Goal: Task Accomplishment & Management: Complete application form

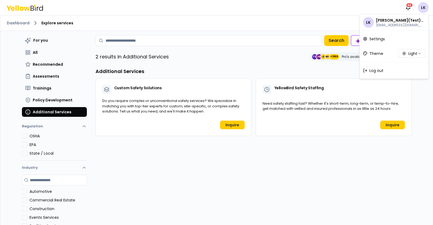
click at [419, 8] on html "Notifications 60 LK Dashboard Explore services For you All Recommended Assessme…" at bounding box center [216, 112] width 433 height 225
click at [385, 71] on div "Log out" at bounding box center [394, 71] width 67 height 14
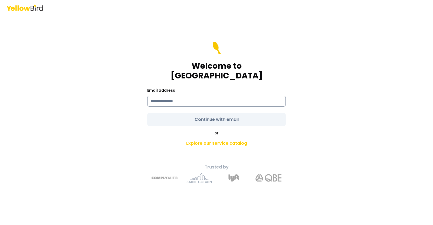
click at [181, 98] on input at bounding box center [216, 101] width 139 height 11
type input "**********"
click at [214, 114] on form "**********" at bounding box center [216, 84] width 139 height 84
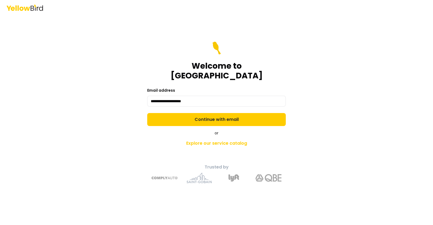
click at [214, 114] on button "Continue with email" at bounding box center [216, 119] width 139 height 13
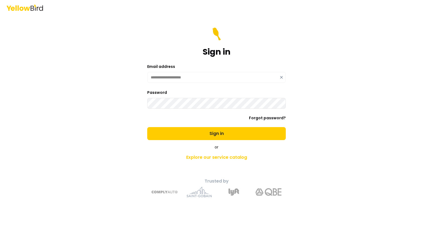
click at [147, 127] on button "Sign in" at bounding box center [216, 133] width 139 height 13
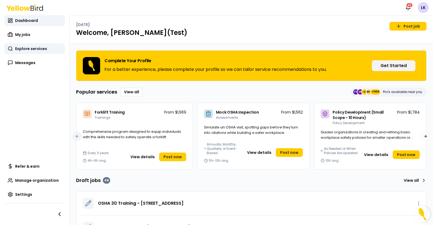
click at [42, 49] on span "Explore services" at bounding box center [31, 48] width 32 height 5
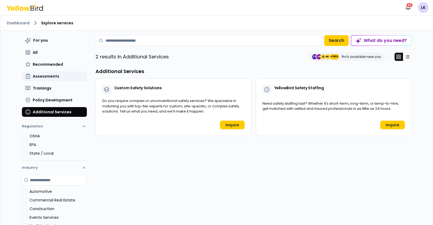
click at [48, 74] on span "Assessments" at bounding box center [46, 76] width 27 height 5
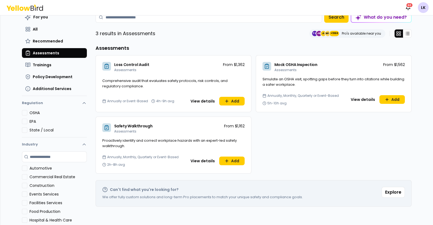
scroll to position [34, 0]
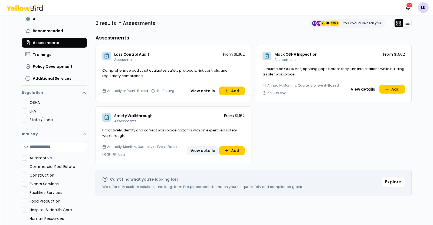
click at [199, 149] on button "View details" at bounding box center [202, 150] width 31 height 9
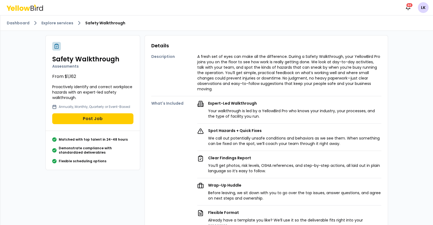
scroll to position [34, 0]
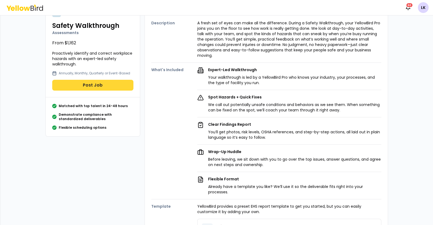
click at [90, 83] on button "Post Job" at bounding box center [92, 85] width 81 height 11
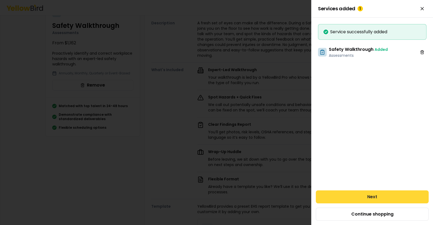
click at [377, 194] on button "Next" at bounding box center [372, 196] width 113 height 13
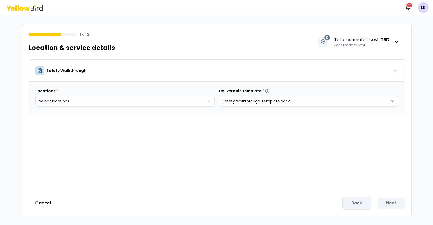
click at [208, 103] on body "Notifications 60 LK 1 of 2 Location & service details 0 Total estimated cost : …" at bounding box center [216, 112] width 433 height 225
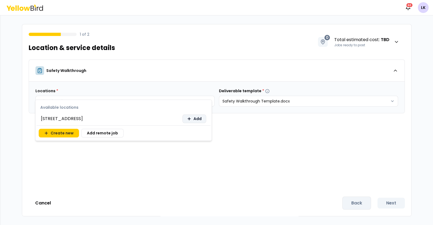
click at [194, 118] on span "Add" at bounding box center [197, 118] width 8 height 5
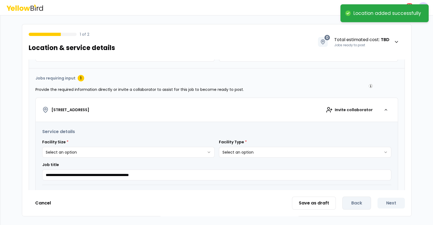
scroll to position [67, 0]
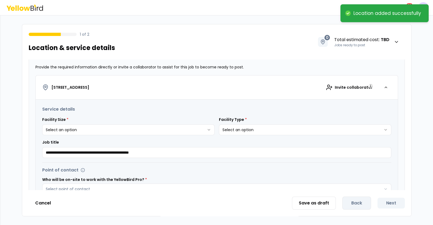
click at [157, 132] on html "**********" at bounding box center [216, 112] width 433 height 225
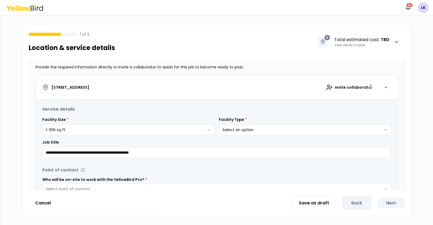
click at [341, 127] on html "**********" at bounding box center [216, 112] width 433 height 225
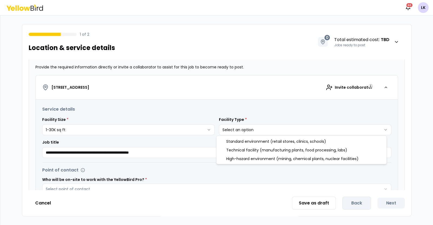
select select "*"
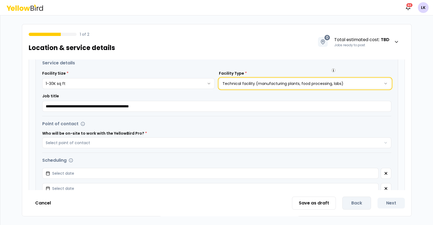
scroll to position [0, 0]
